Goal: Navigation & Orientation: Find specific page/section

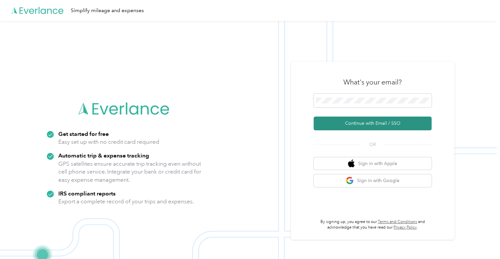
click at [381, 123] on button "Continue with Email / SSO" at bounding box center [372, 124] width 118 height 14
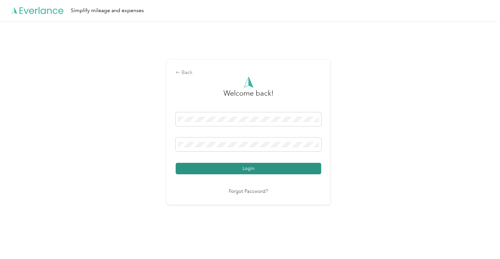
click at [268, 170] on button "Login" at bounding box center [248, 168] width 145 height 11
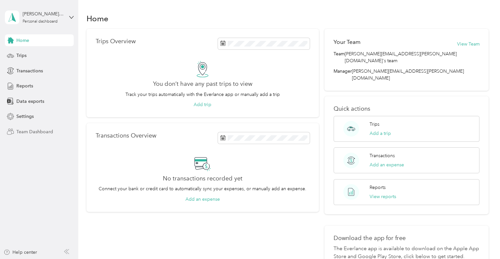
click at [30, 132] on span "Team Dashboard" at bounding box center [34, 131] width 37 height 7
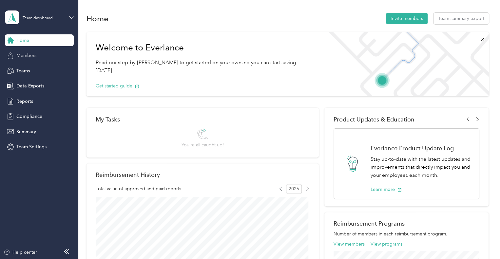
click at [34, 57] on span "Members" at bounding box center [26, 55] width 20 height 7
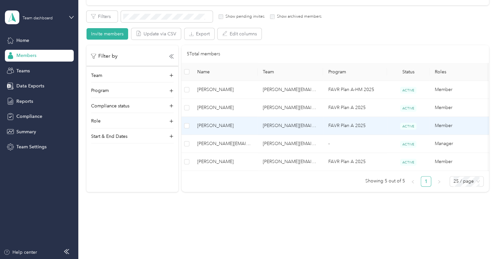
scroll to position [122, 0]
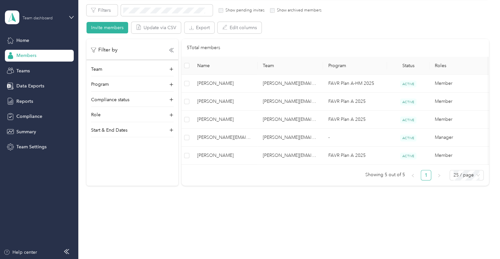
click at [48, 19] on div "Team dashboard" at bounding box center [38, 18] width 30 height 4
click at [24, 83] on div "Log out" at bounding box center [22, 81] width 25 height 7
